Goal: Transaction & Acquisition: Purchase product/service

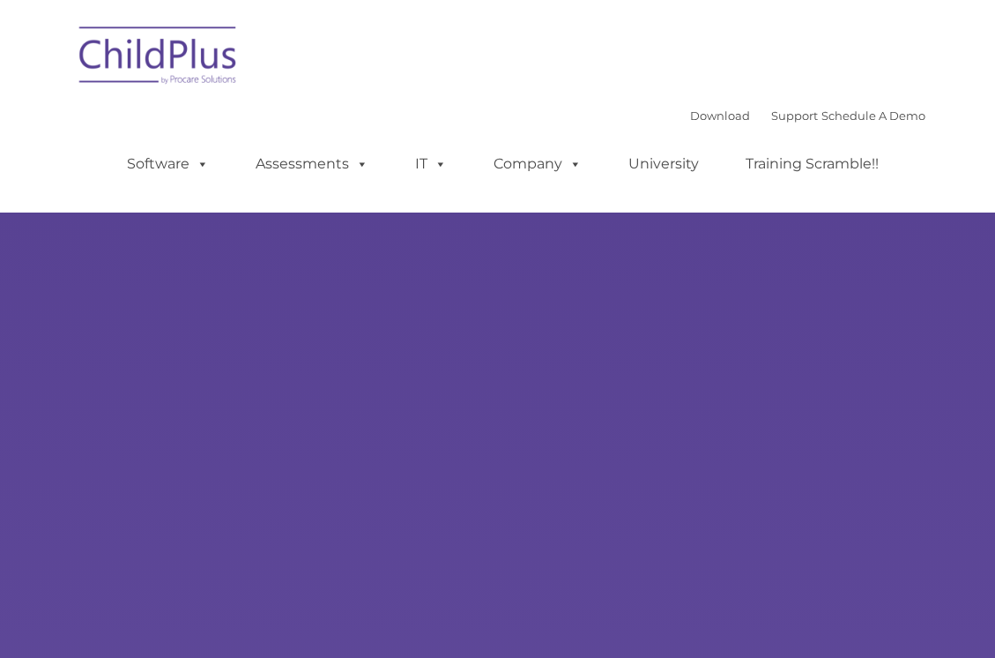
type input ""
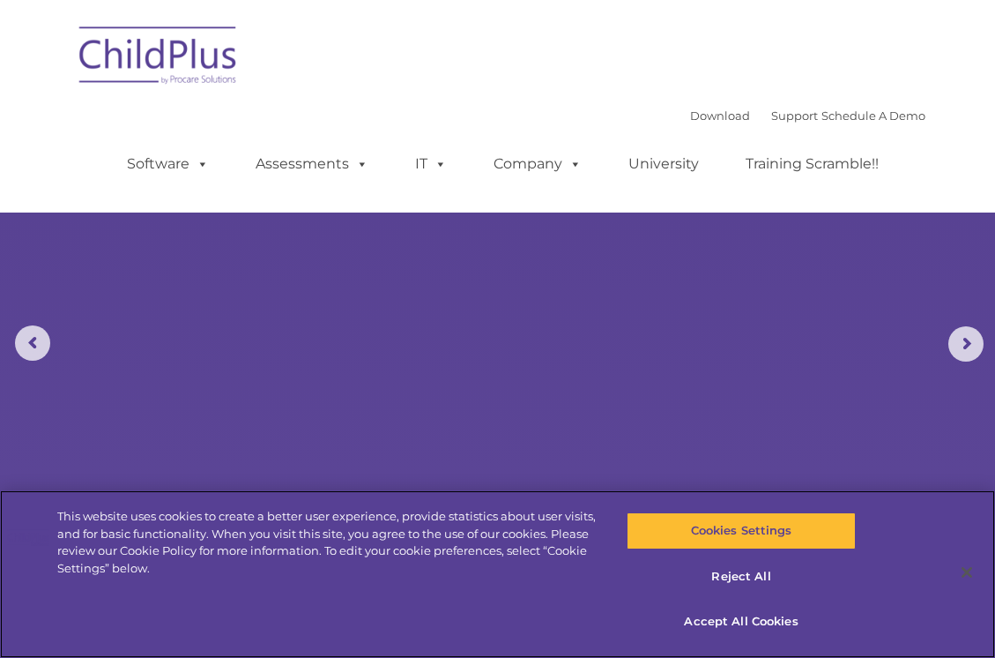
select select "MEDIUM"
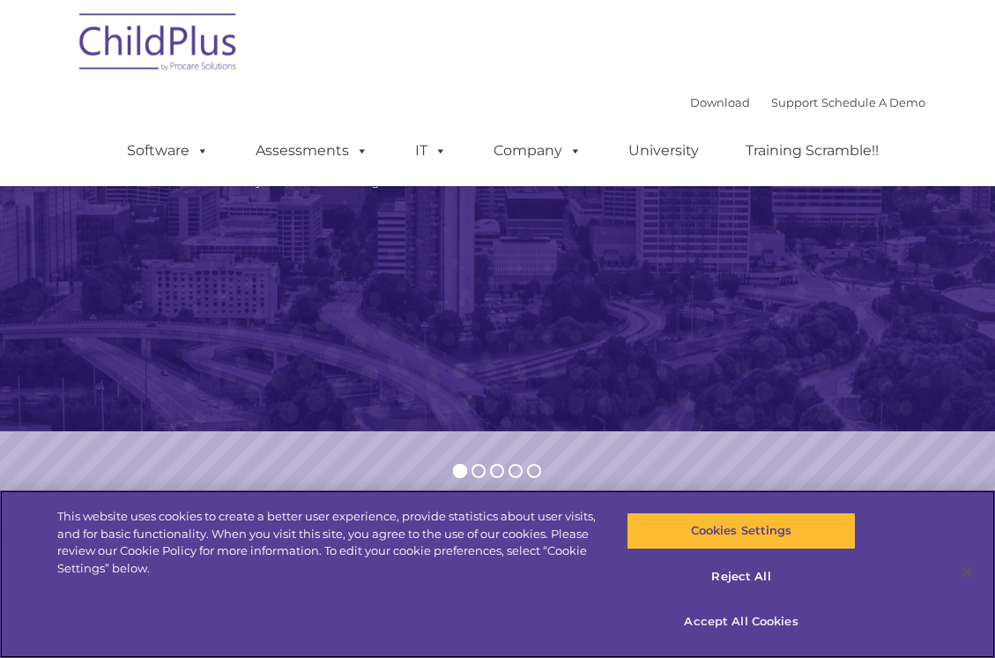
scroll to position [204, 0]
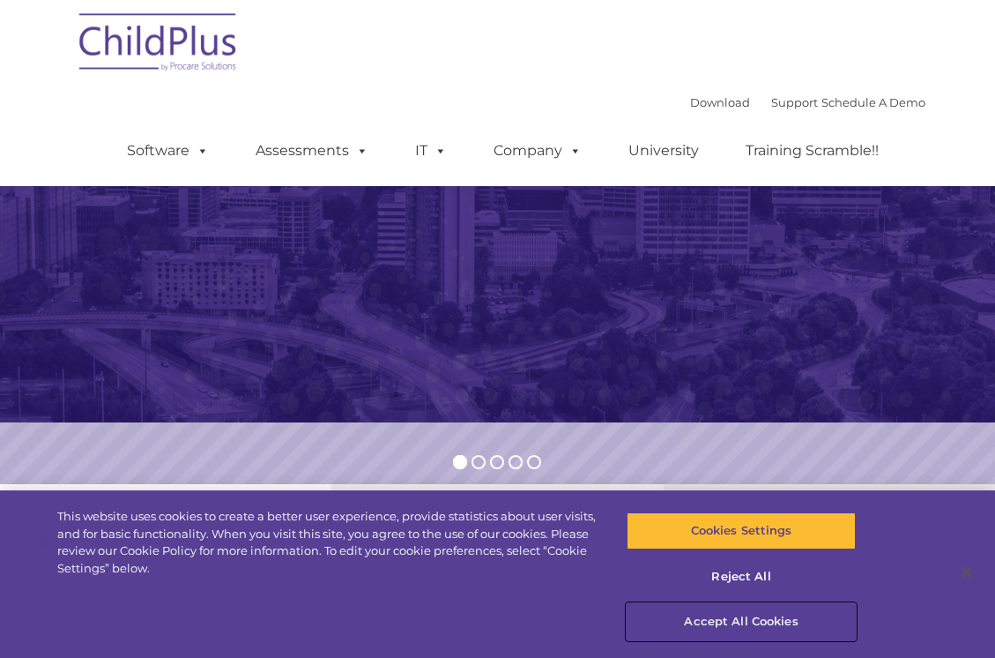
click at [722, 614] on button "Accept All Cookies" at bounding box center [741, 621] width 229 height 37
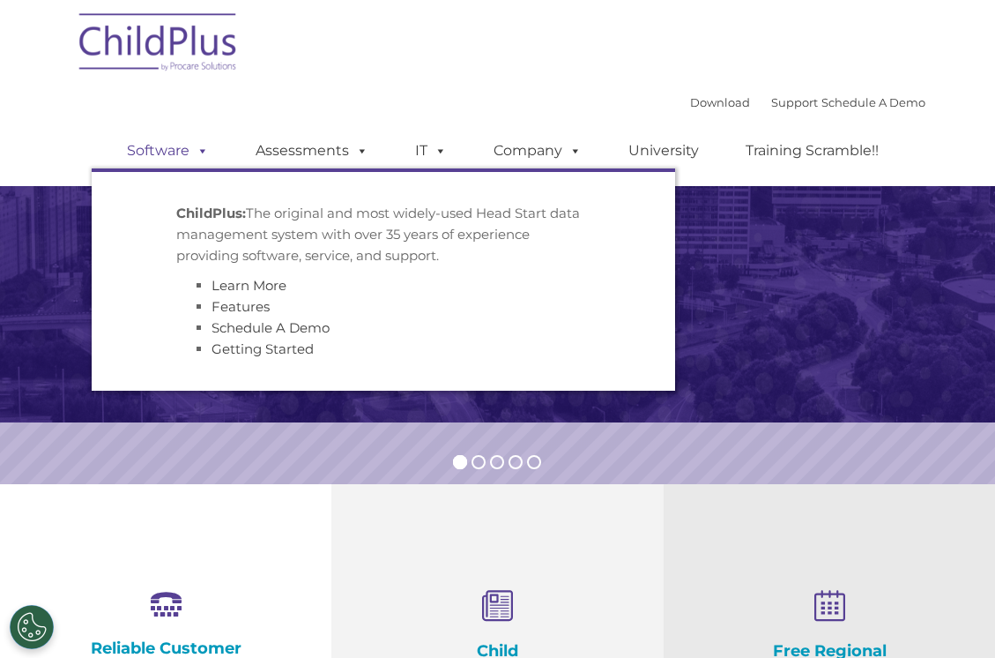
click at [157, 145] on link "Software" at bounding box center [167, 150] width 117 height 35
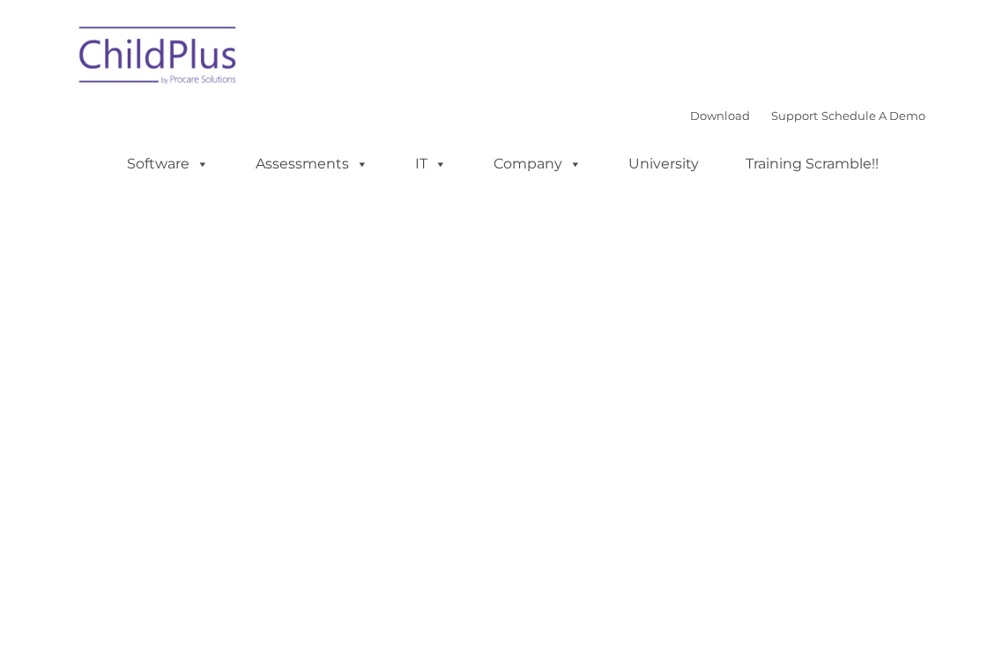
type input ""
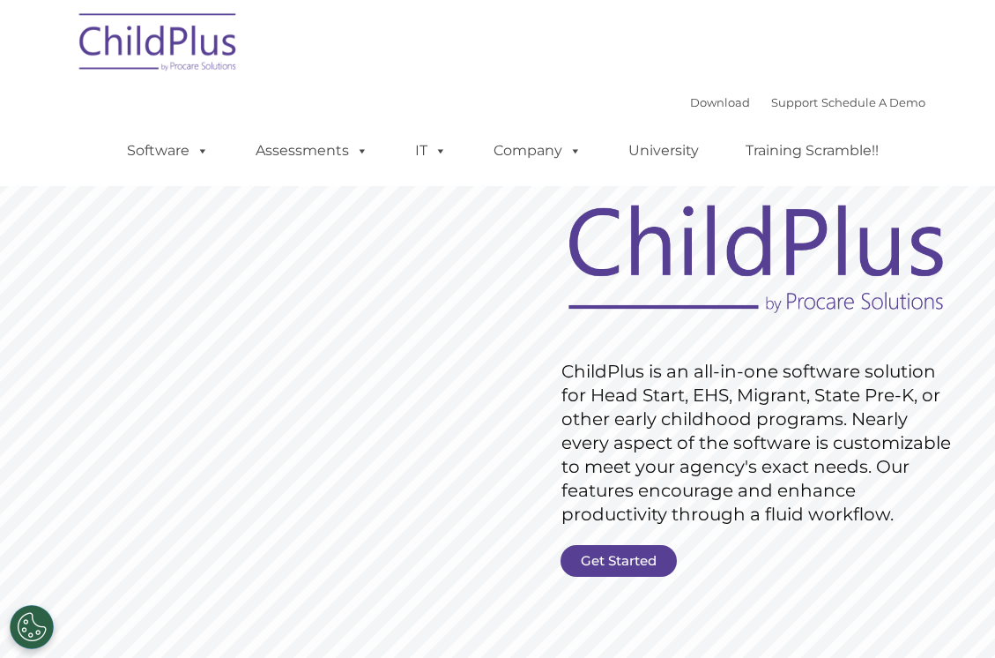
click at [592, 526] on rs-slide "Request Pricing ChildPlus is an all-in-one software solution for Head Start, EH…" at bounding box center [497, 423] width 995 height 722
click at [594, 544] on rs-slide "Request Pricing ChildPlus is an all-in-one software solution for Head Start, EH…" at bounding box center [497, 423] width 995 height 722
click at [595, 548] on link "Get Started" at bounding box center [619, 561] width 116 height 32
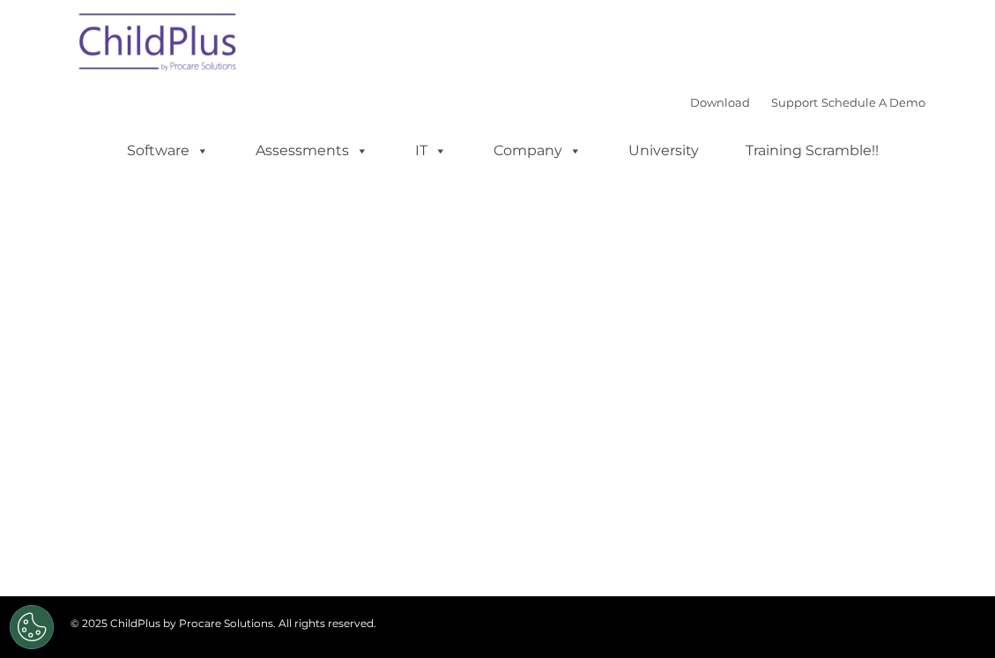
select select "MEDIUM"
